Goal: Transaction & Acquisition: Purchase product/service

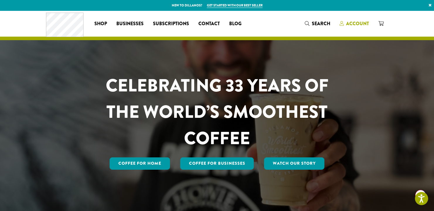
click at [357, 22] on span "Account" at bounding box center [357, 23] width 23 height 7
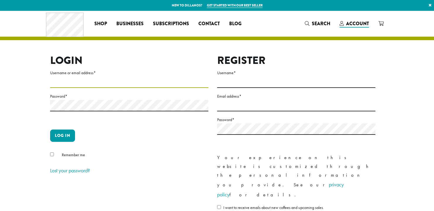
click at [357, 22] on span "Account" at bounding box center [357, 23] width 23 height 7
type input "**********"
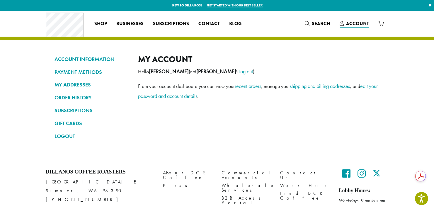
click at [72, 97] on link "ORDER HISTORY" at bounding box center [92, 98] width 75 height 10
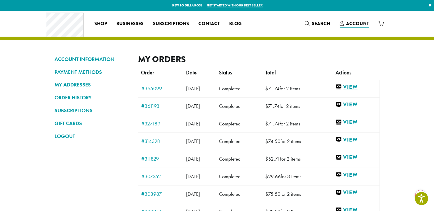
click at [358, 85] on link "View" at bounding box center [356, 87] width 41 height 7
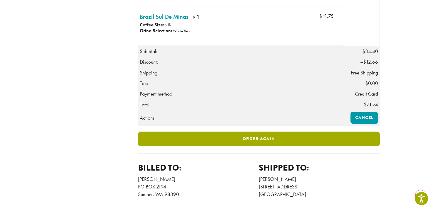
click at [252, 143] on link "Order again" at bounding box center [259, 139] width 242 height 15
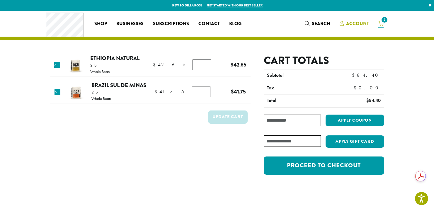
click at [360, 23] on span "Account" at bounding box center [357, 23] width 23 height 7
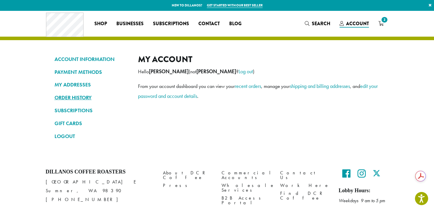
click at [84, 96] on link "ORDER HISTORY" at bounding box center [92, 98] width 75 height 10
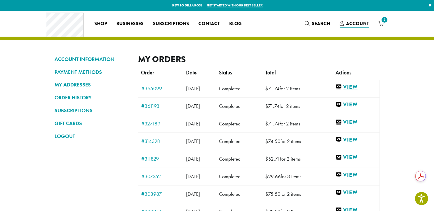
click at [357, 86] on link "View" at bounding box center [356, 87] width 41 height 7
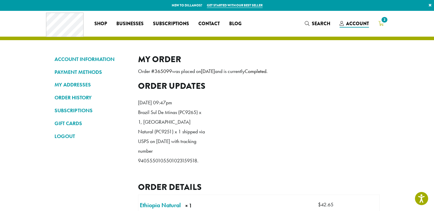
click at [381, 22] on span "2" at bounding box center [384, 20] width 8 height 8
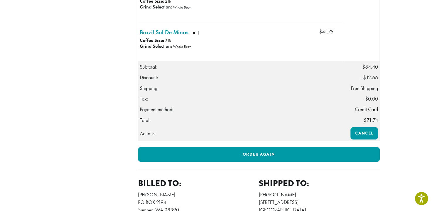
scroll to position [217, 0]
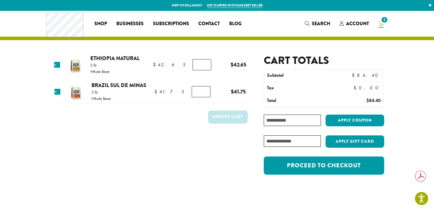
click at [283, 119] on input "Coupon:" at bounding box center [292, 120] width 57 height 11
type input "********"
click at [357, 119] on button "Apply coupon" at bounding box center [355, 121] width 59 height 12
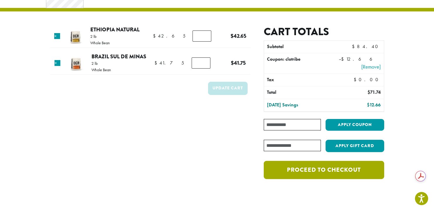
click at [335, 169] on link "Proceed to checkout" at bounding box center [324, 170] width 120 height 18
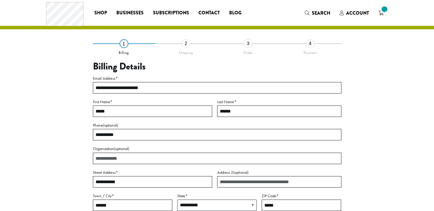
select select "**"
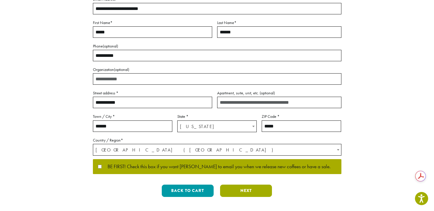
click at [246, 188] on button "Next" at bounding box center [246, 191] width 52 height 12
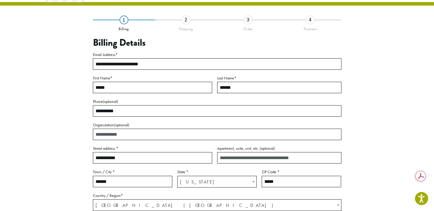
scroll to position [33, 0]
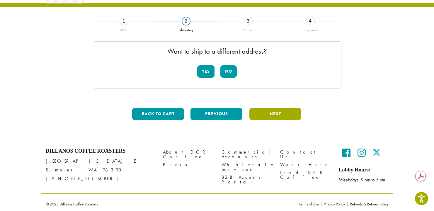
click at [263, 115] on button "Next" at bounding box center [275, 114] width 52 height 12
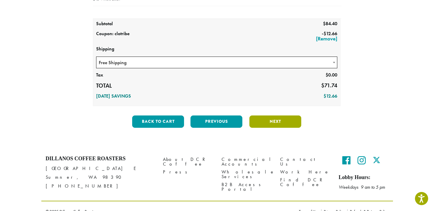
scroll to position [118, 0]
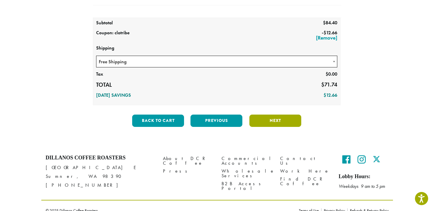
click at [268, 122] on button "Next" at bounding box center [275, 121] width 52 height 12
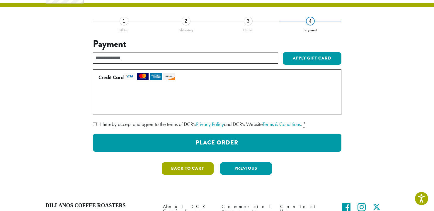
scroll to position [0, 0]
click at [202, 170] on button "Back to cart" at bounding box center [188, 168] width 52 height 12
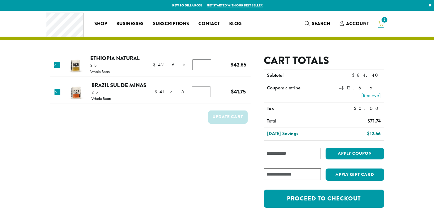
click at [193, 165] on form "Product Price Quantity Subtotal × Ethiopia Natural 2 lb Whole Bean $ 42.65 $ 42…" at bounding box center [150, 134] width 200 height 160
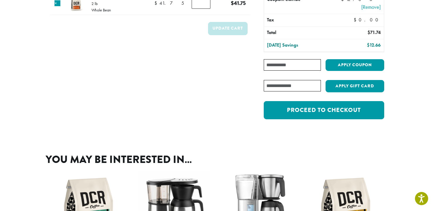
scroll to position [93, 0]
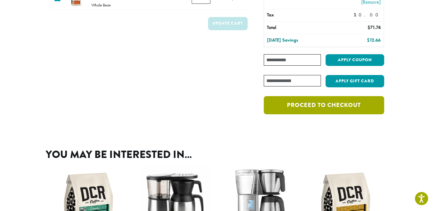
click at [329, 105] on link "Proceed to checkout" at bounding box center [324, 105] width 120 height 18
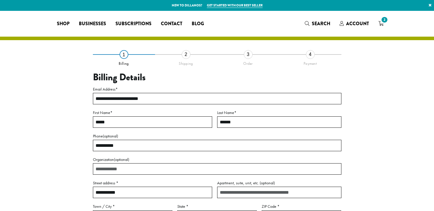
select select "**"
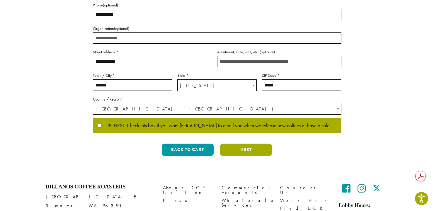
click at [241, 149] on button "Next" at bounding box center [246, 150] width 52 height 12
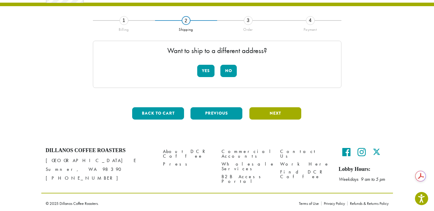
scroll to position [33, 0]
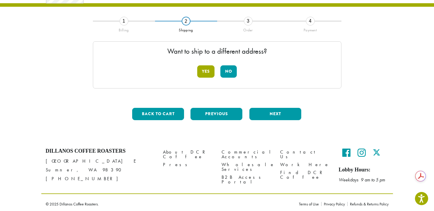
click at [205, 69] on button "Yes" at bounding box center [205, 71] width 17 height 12
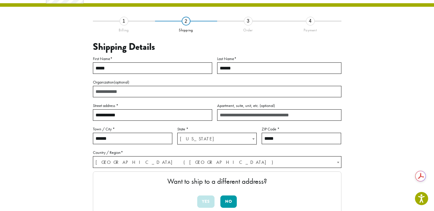
click at [161, 112] on input "**********" at bounding box center [152, 114] width 119 height 11
type input "*"
click at [161, 112] on input "********" at bounding box center [152, 114] width 119 height 11
type input "**********"
click at [130, 141] on input "******" at bounding box center [132, 138] width 79 height 11
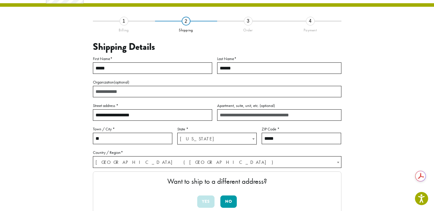
type input "*"
type input "**********"
click at [289, 143] on input "*****" at bounding box center [301, 138] width 79 height 11
type input "*****"
click at [254, 152] on label "Country / Region *" at bounding box center [217, 129] width 249 height 55
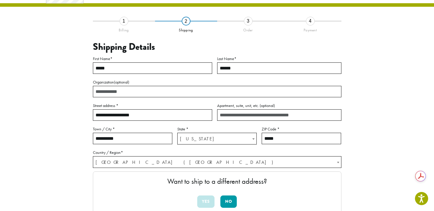
click at [93, 156] on select "**********" at bounding box center [93, 156] width 0 height 0
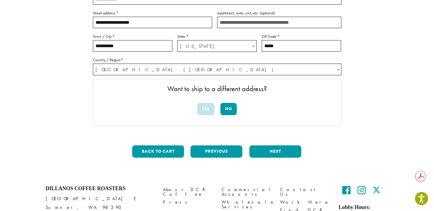
scroll to position [127, 0]
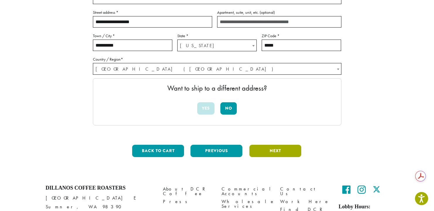
click at [266, 150] on button "Next" at bounding box center [275, 151] width 52 height 12
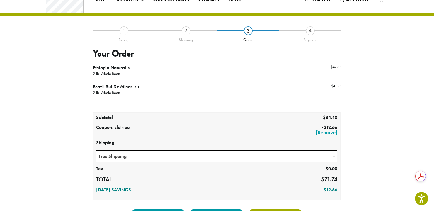
scroll to position [0, 0]
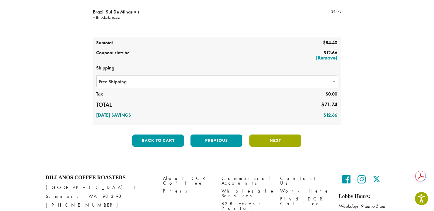
click at [270, 135] on button "Next" at bounding box center [275, 141] width 52 height 12
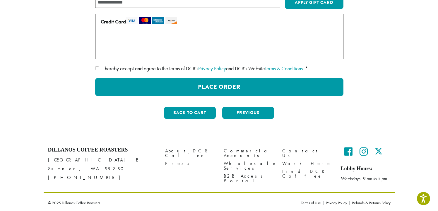
scroll to position [90, 0]
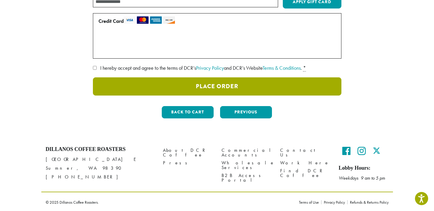
click at [215, 84] on button "Place Order" at bounding box center [217, 86] width 249 height 18
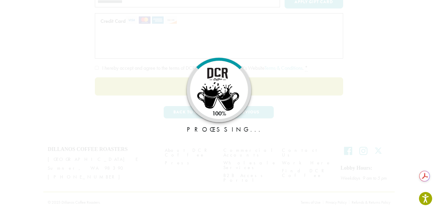
scroll to position [0, 0]
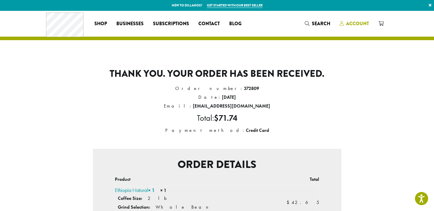
click at [359, 22] on span "Account" at bounding box center [357, 23] width 23 height 7
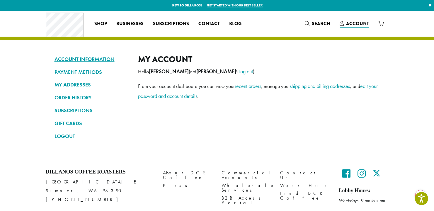
click at [101, 58] on link "ACCOUNT INFORMATION" at bounding box center [92, 59] width 75 height 10
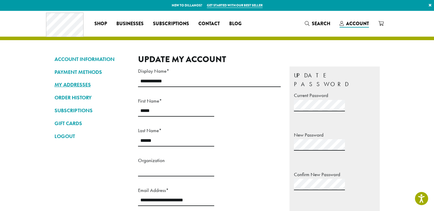
click at [80, 81] on link "MY ADDRESSES" at bounding box center [92, 85] width 75 height 10
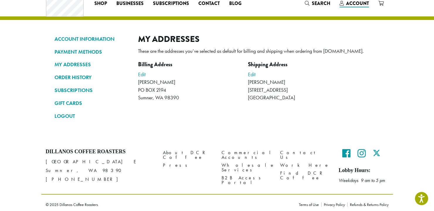
scroll to position [21, 0]
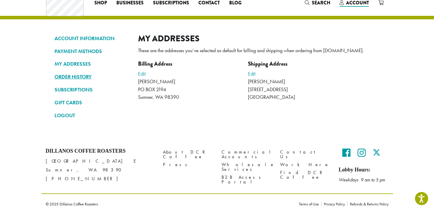
click at [82, 76] on link "ORDER HISTORY" at bounding box center [92, 77] width 75 height 10
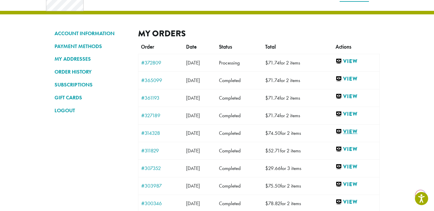
click at [360, 130] on link "View" at bounding box center [356, 131] width 41 height 7
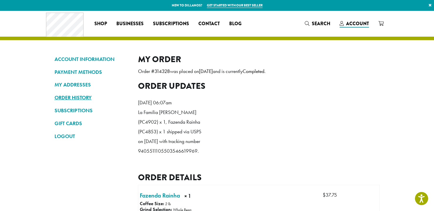
click at [74, 97] on link "ORDER HISTORY" at bounding box center [92, 98] width 75 height 10
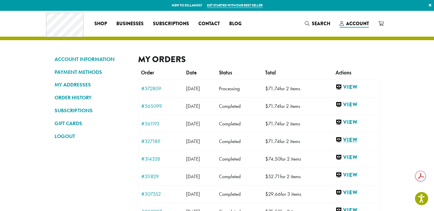
click at [357, 138] on link "View" at bounding box center [356, 139] width 41 height 7
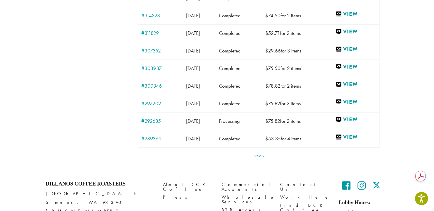
scroll to position [156, 0]
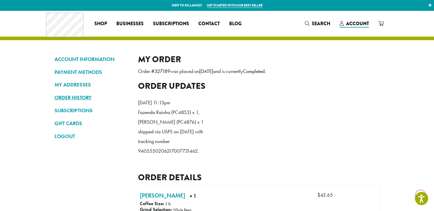
click at [79, 97] on link "ORDER HISTORY" at bounding box center [92, 98] width 75 height 10
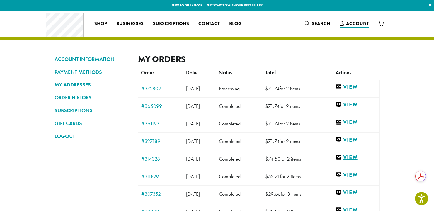
click at [356, 157] on link "View" at bounding box center [356, 157] width 41 height 7
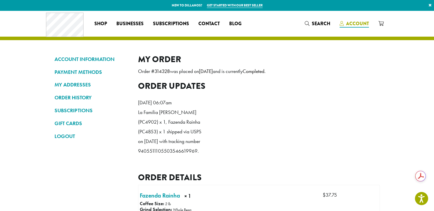
click at [357, 22] on span "Account" at bounding box center [357, 23] width 23 height 7
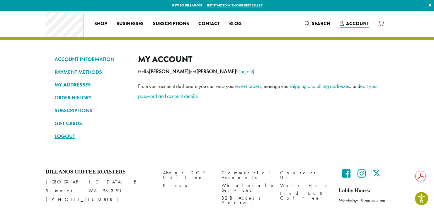
click at [67, 135] on link "LOGOUT" at bounding box center [92, 136] width 75 height 10
